Goal: Transaction & Acquisition: Purchase product/service

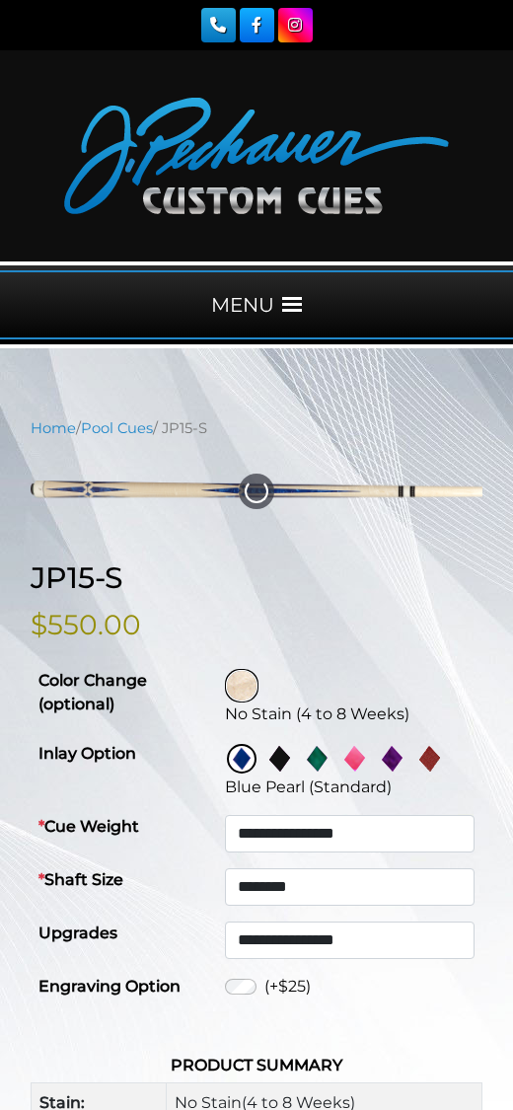
select select "********"
